Goal: Transaction & Acquisition: Subscribe to service/newsletter

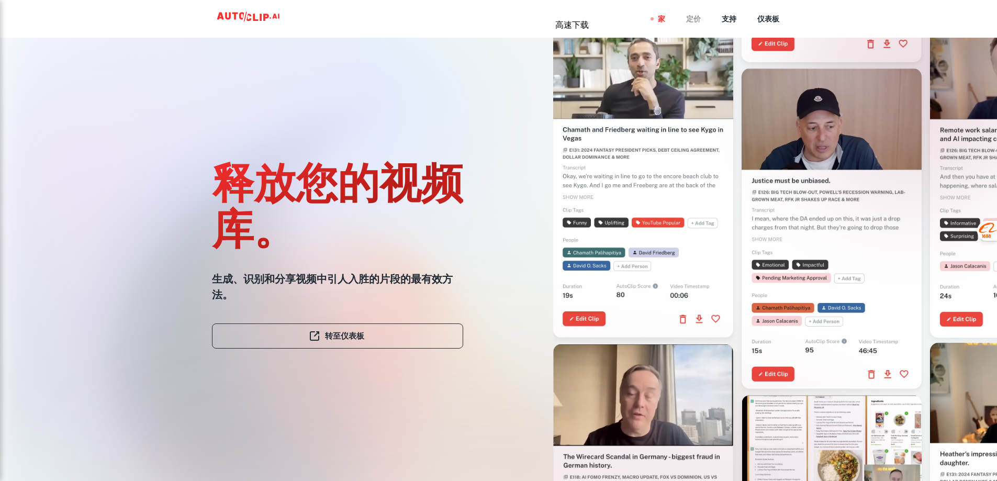
click at [690, 16] on font "定价" at bounding box center [693, 19] width 15 height 8
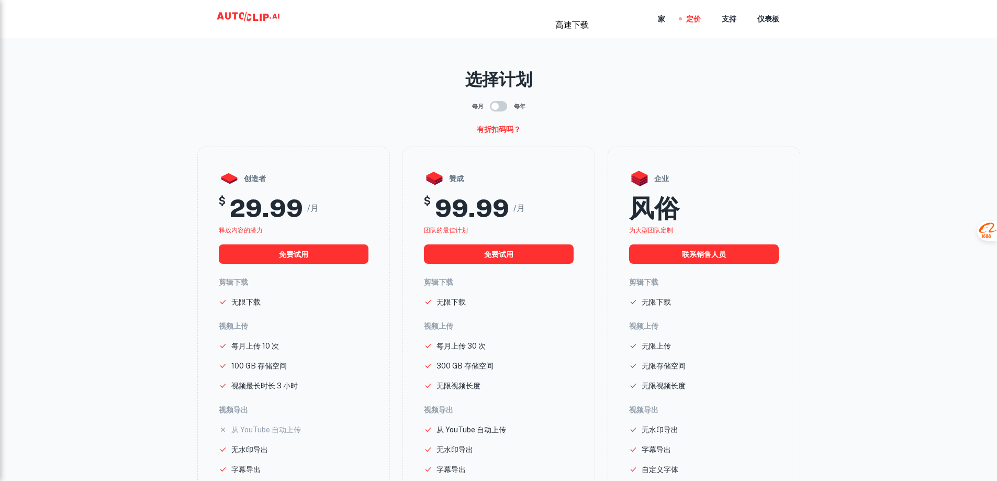
click at [262, 14] on icon at bounding box center [249, 18] width 105 height 21
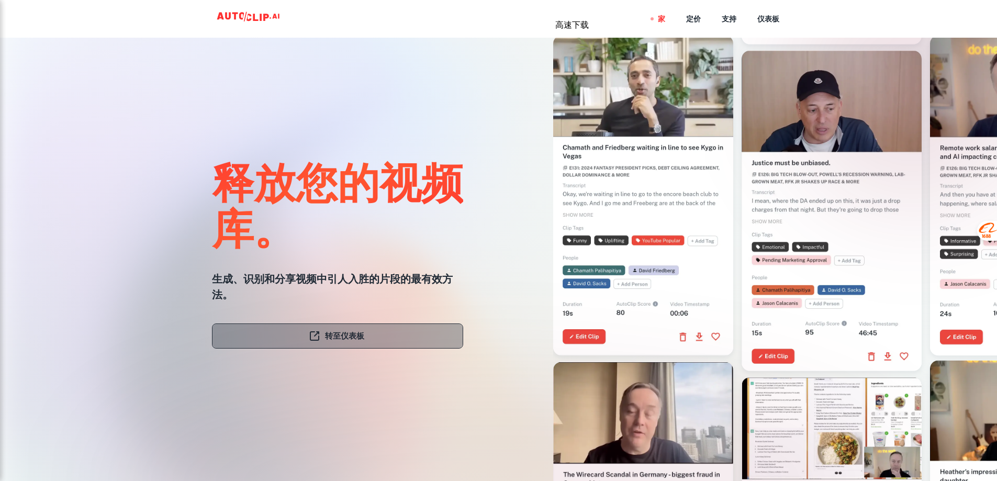
click at [337, 335] on font "转至仪表板" at bounding box center [344, 335] width 39 height 9
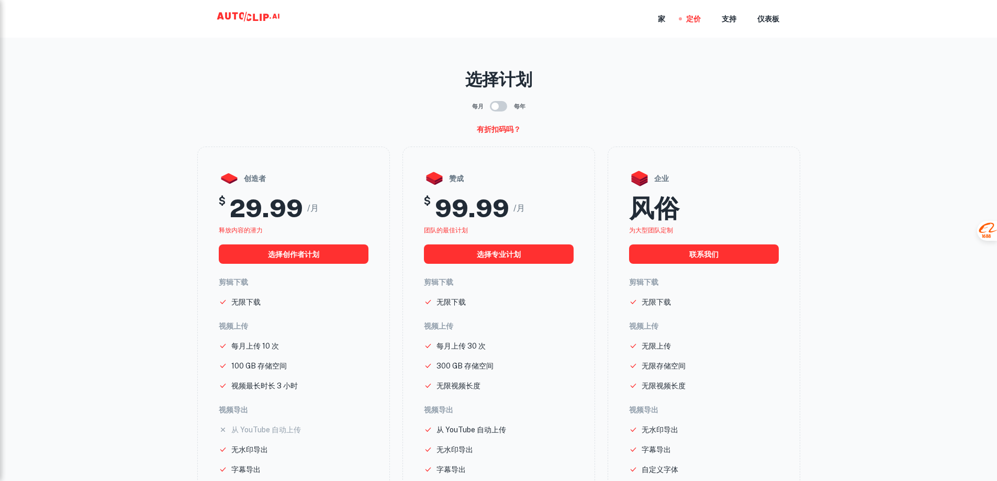
click at [856, 177] on main "选择计划 每月 每年 有折扣码吗？ 创造者 $ 29.99 /月 释放内容的潜力 选择创作者计划 剪辑下载 无限下载 视频上传 每月上传 10 次 100 G…" at bounding box center [498, 341] width 997 height 666
click at [500, 106] on input "checkbox" at bounding box center [495, 106] width 60 height 20
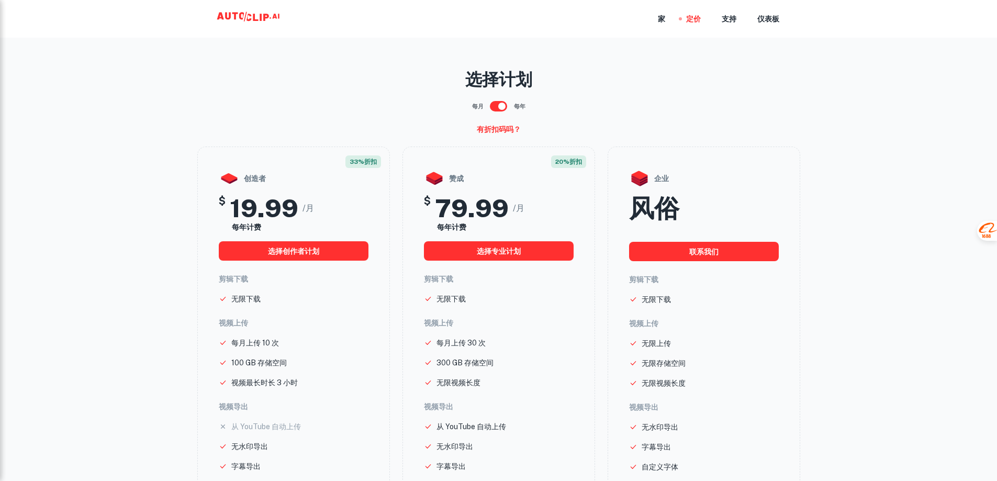
click at [495, 106] on input "checkbox" at bounding box center [502, 106] width 60 height 20
checkbox input "false"
